Goal: Browse casually

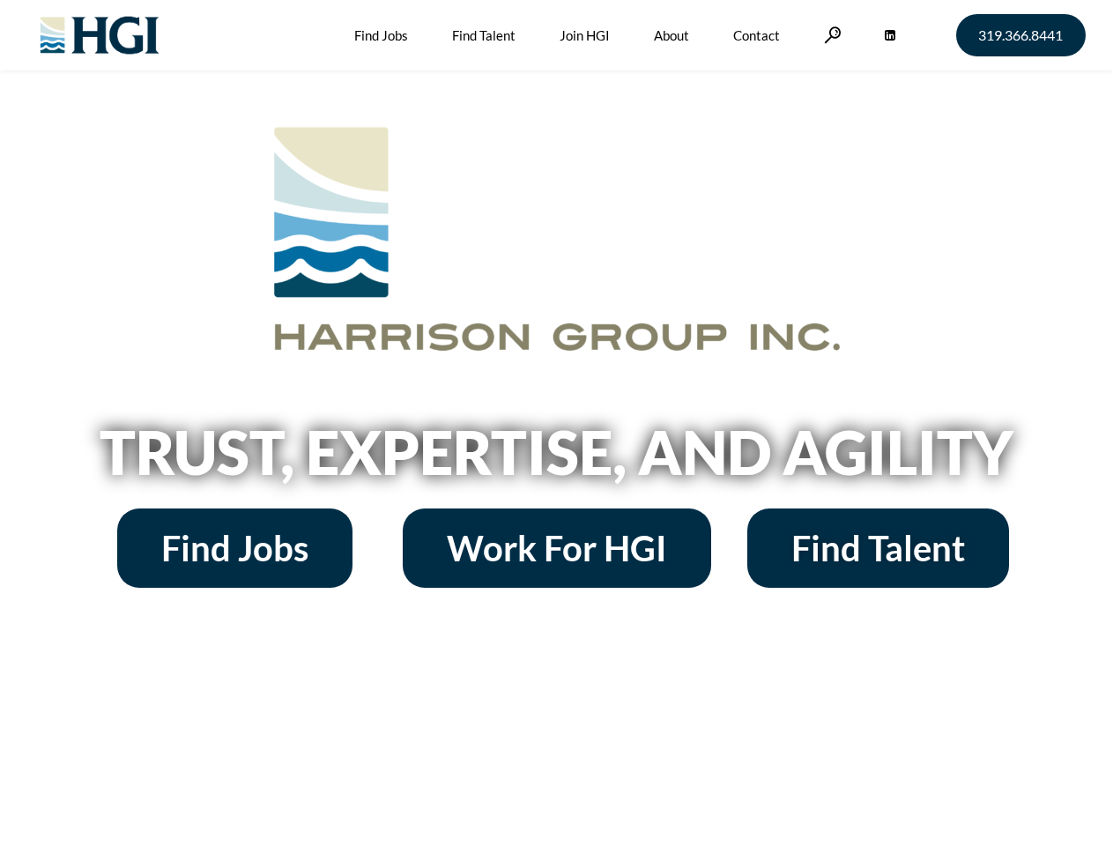
click at [556, 423] on h2 "Trust, Expertise, and Agility" at bounding box center [557, 452] width 1005 height 60
click at [830, 34] on link at bounding box center [833, 34] width 18 height 17
click at [556, 458] on h2 "Trust, Expertise, and Agility" at bounding box center [557, 452] width 1005 height 60
click at [556, 423] on h2 "Trust, Expertise, and Agility" at bounding box center [557, 452] width 1005 height 60
click at [830, 34] on link at bounding box center [833, 34] width 18 height 17
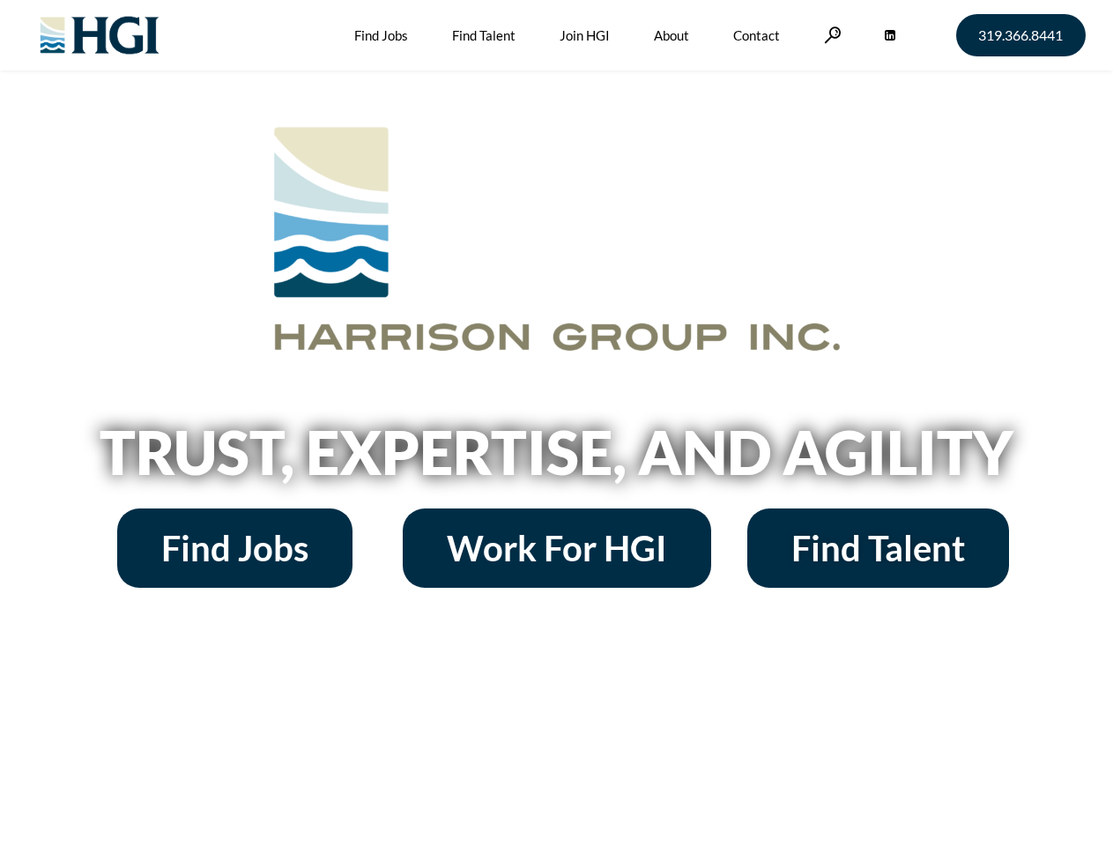
click at [556, 458] on h2 "Trust, Expertise, and Agility" at bounding box center [557, 452] width 1005 height 60
